Goal: Check status: Check status

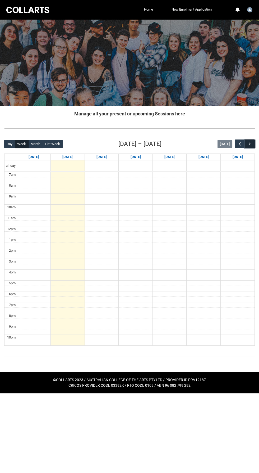
click at [250, 145] on span "button" at bounding box center [250, 143] width 5 height 5
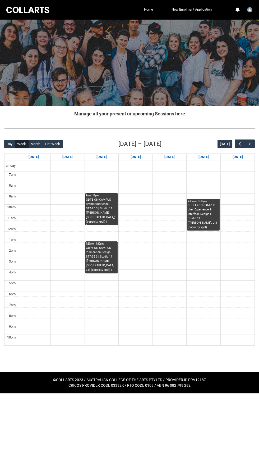
click at [97, 211] on link "9am - 12pm GDT3 ON-CAMPUS Brand Experience STAGE 3 | [GEOGRAPHIC_DATA] ([PERSON…" at bounding box center [102, 209] width 32 height 32
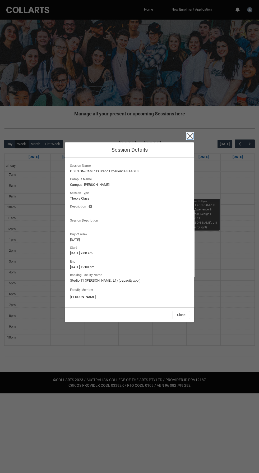
click at [188, 136] on icon "button" at bounding box center [190, 136] width 8 height 8
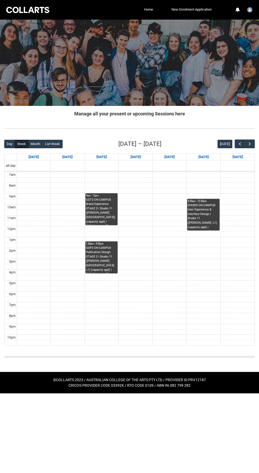
click at [96, 262] on link "1:30pm - 4:30pm GDP3 ON-CAMPUS Publication Design STAGE 3 | Studio 11 ([PERSON_…" at bounding box center [102, 257] width 32 height 32
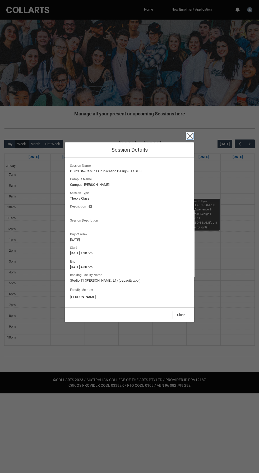
click at [188, 133] on icon "button" at bounding box center [190, 136] width 8 height 8
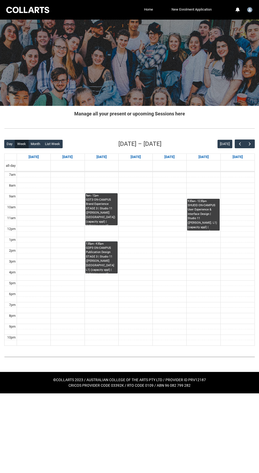
click at [199, 218] on link "9:30am - 12:30pm SHUEID ON-CAMPUS User Experience & Interface Design | Studio 1…" at bounding box center [203, 215] width 32 height 32
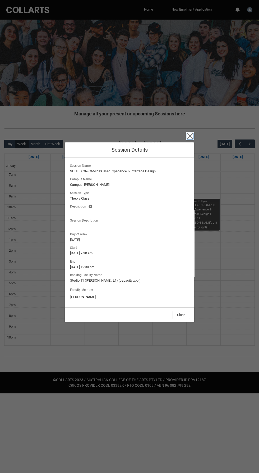
click at [190, 139] on icon "button" at bounding box center [190, 136] width 8 height 8
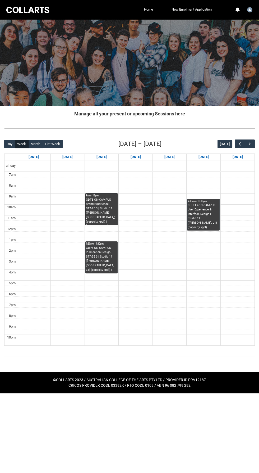
click at [92, 207] on link "9am - 12pm GDT3 ON-CAMPUS Brand Experience STAGE 3 | [GEOGRAPHIC_DATA] ([PERSON…" at bounding box center [102, 209] width 32 height 32
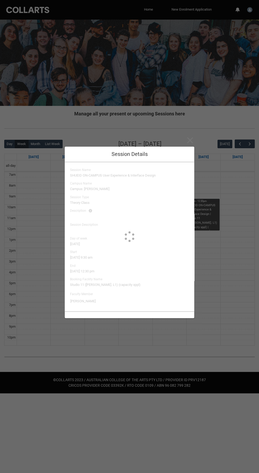
type input "[PERSON_NAME]"
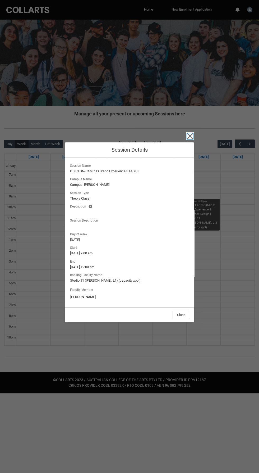
click at [189, 133] on icon "button" at bounding box center [190, 136] width 8 height 8
